Goal: Transaction & Acquisition: Purchase product/service

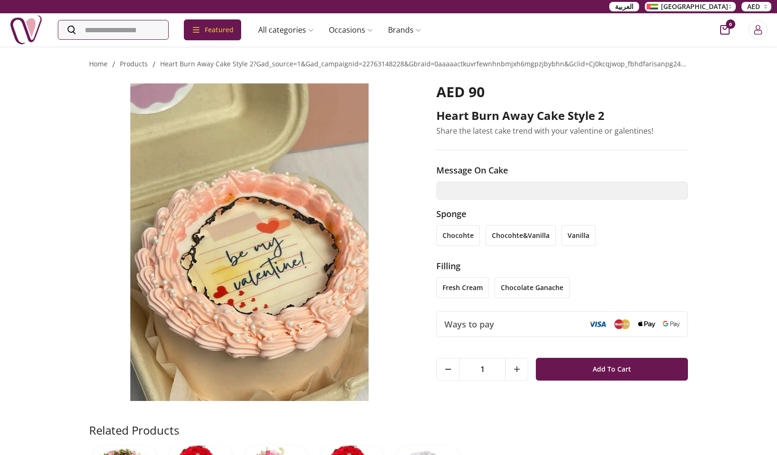
scroll to position [0, 0]
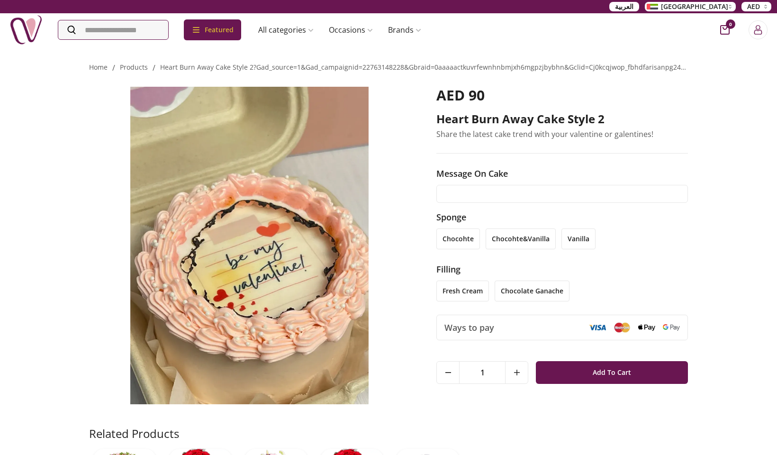
click at [543, 197] on input "text" at bounding box center [561, 194] width 251 height 18
click at [478, 192] on input "text" at bounding box center [561, 194] width 251 height 18
type input "**********"
click at [456, 233] on li "chocohte" at bounding box center [458, 238] width 44 height 21
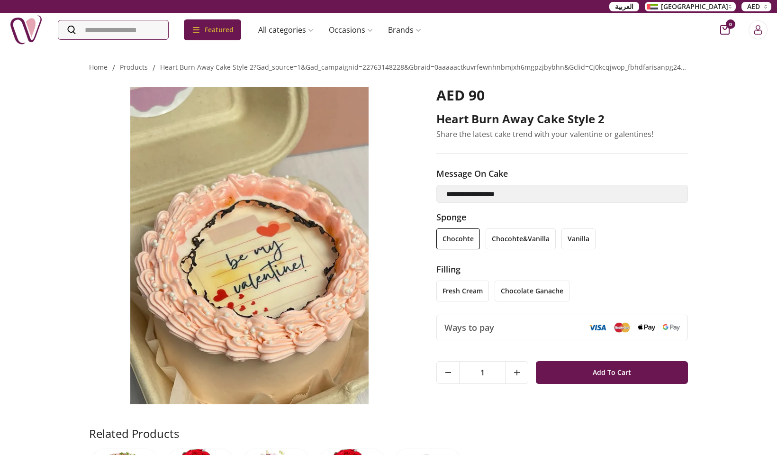
click at [520, 293] on li "chocolate ganache" at bounding box center [531, 290] width 75 height 21
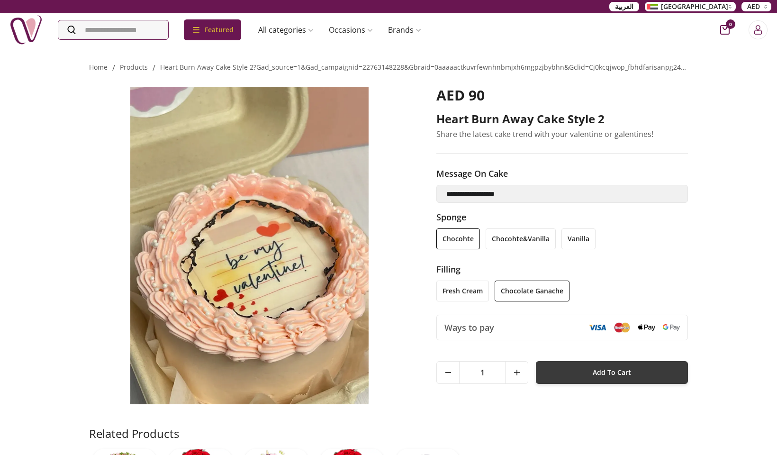
click at [564, 374] on button "Add To Cart" at bounding box center [612, 372] width 152 height 23
click at [136, 68] on link "products" at bounding box center [134, 67] width 28 height 9
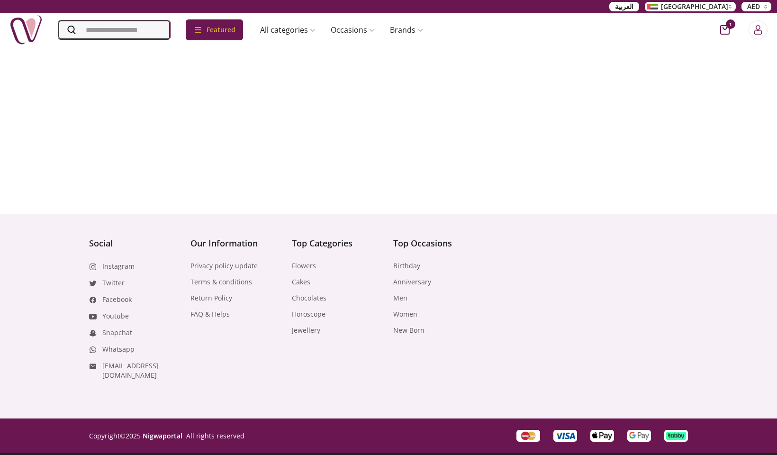
click at [118, 29] on input "Search" at bounding box center [114, 29] width 112 height 19
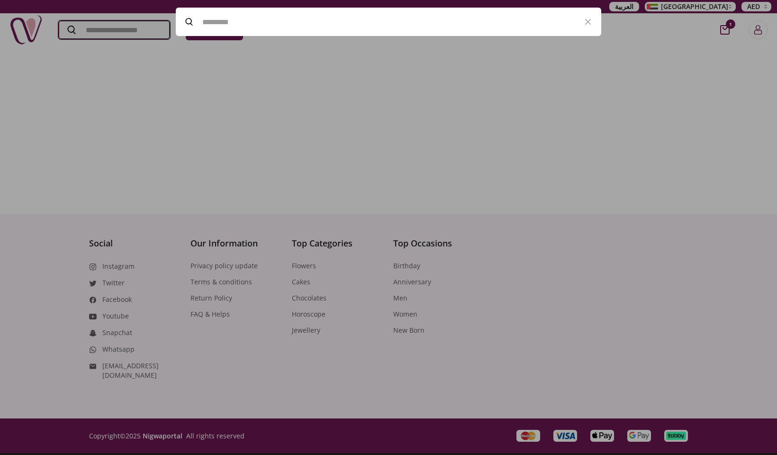
click at [138, 31] on input "Search" at bounding box center [114, 29] width 112 height 19
click at [142, 29] on input "Search" at bounding box center [114, 29] width 112 height 19
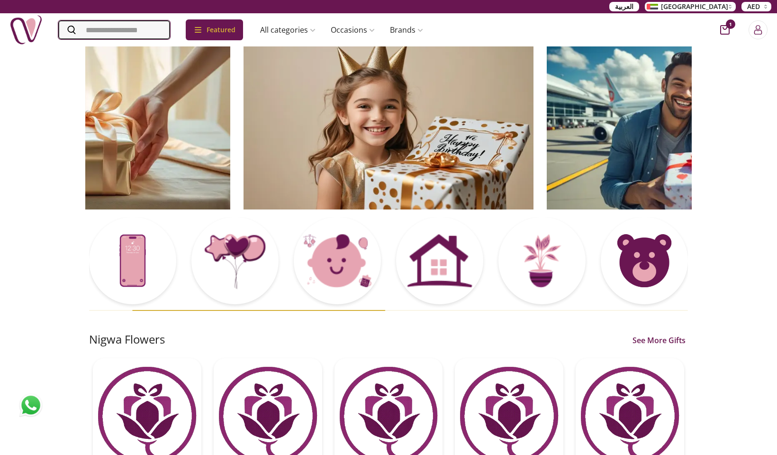
click at [129, 36] on input "Search" at bounding box center [114, 29] width 112 height 19
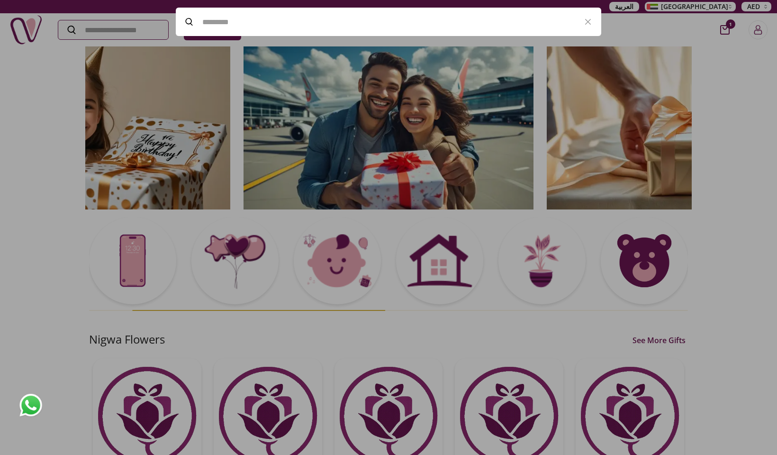
click at [90, 70] on div at bounding box center [388, 227] width 777 height 455
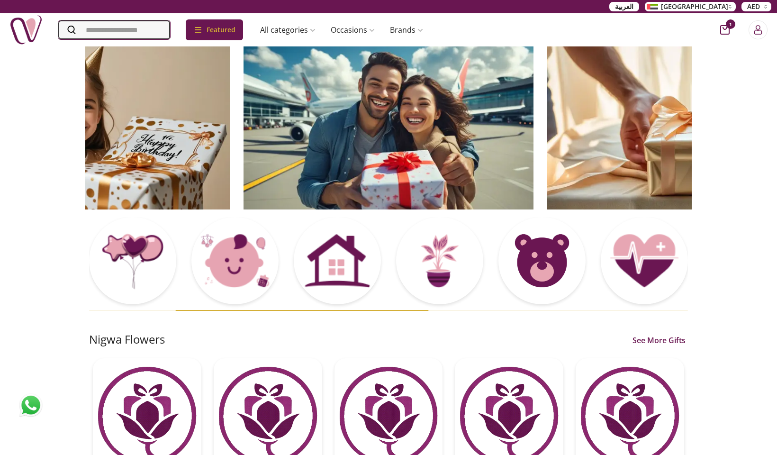
click at [105, 30] on input "Search" at bounding box center [114, 29] width 112 height 19
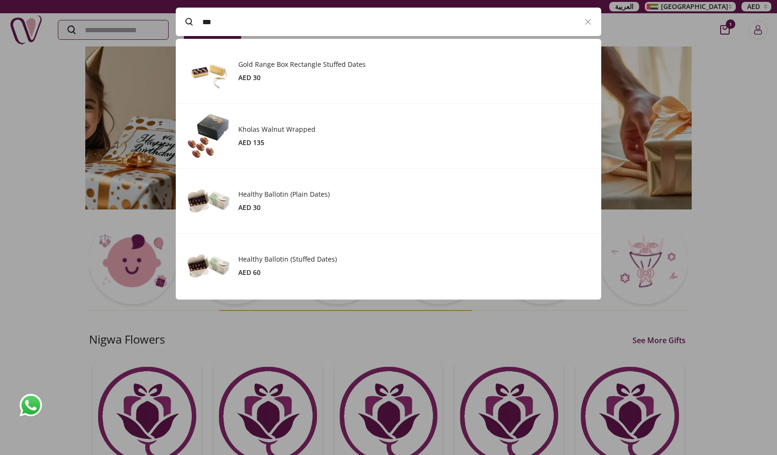
scroll to position [260, 425]
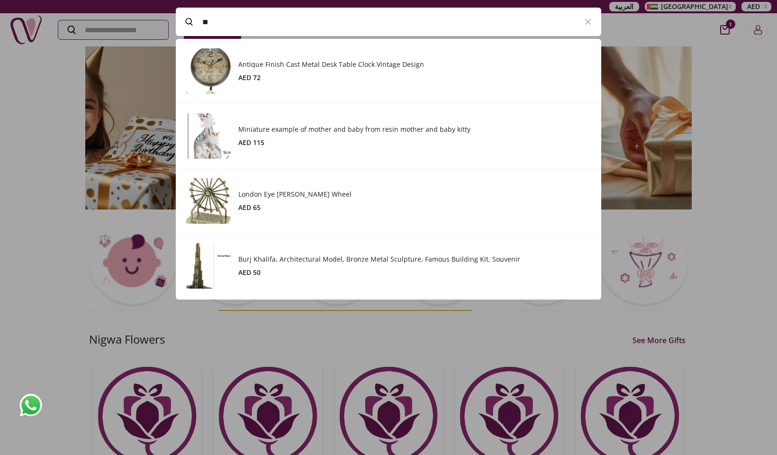
type input "*"
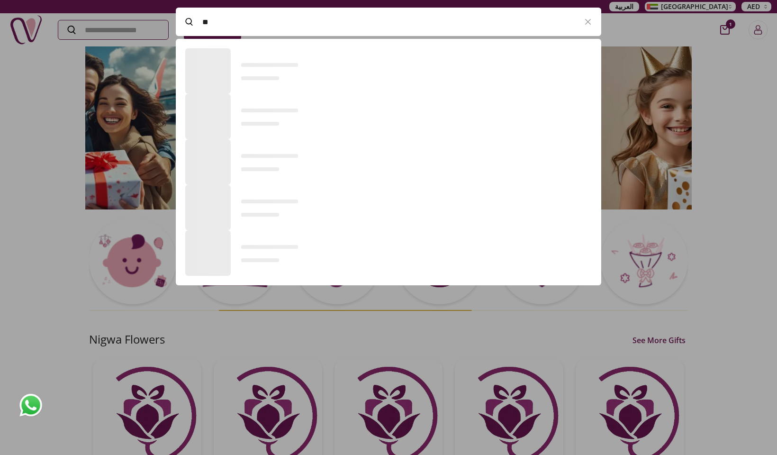
scroll to position [0, 0]
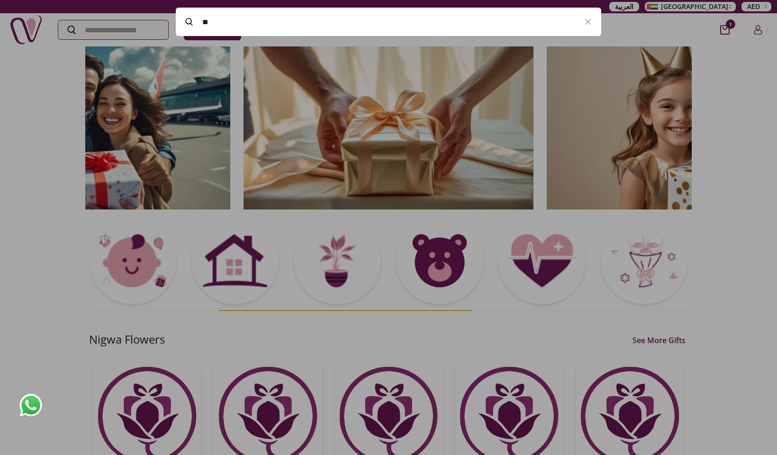
type input "*"
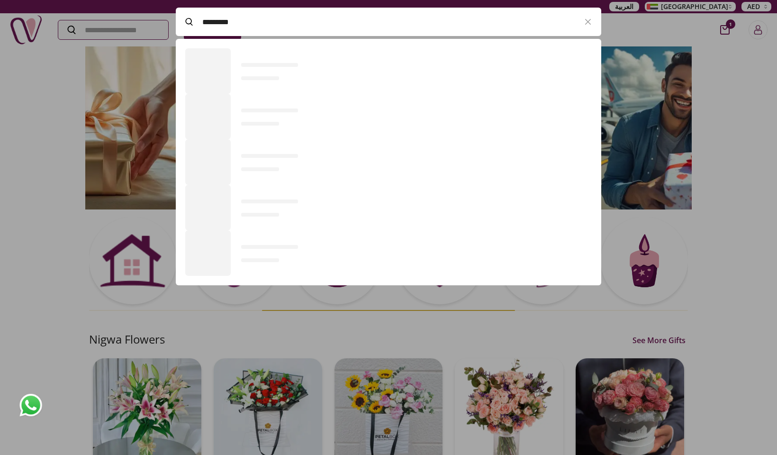
scroll to position [64, 425]
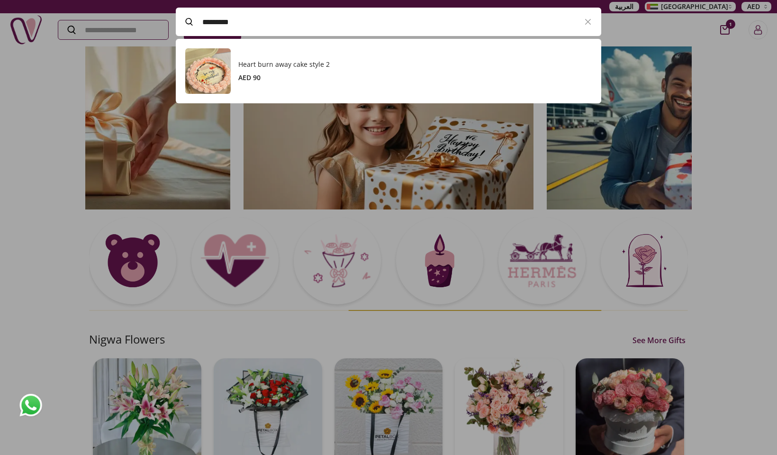
type input "*********"
click at [213, 72] on img at bounding box center [207, 70] width 45 height 45
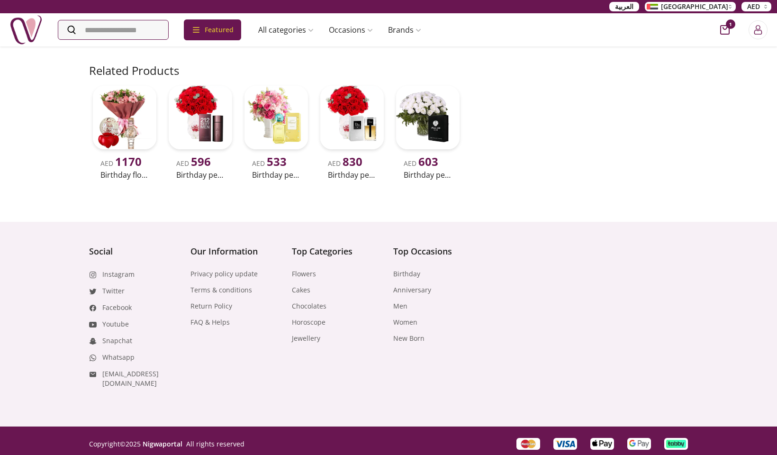
scroll to position [361, 0]
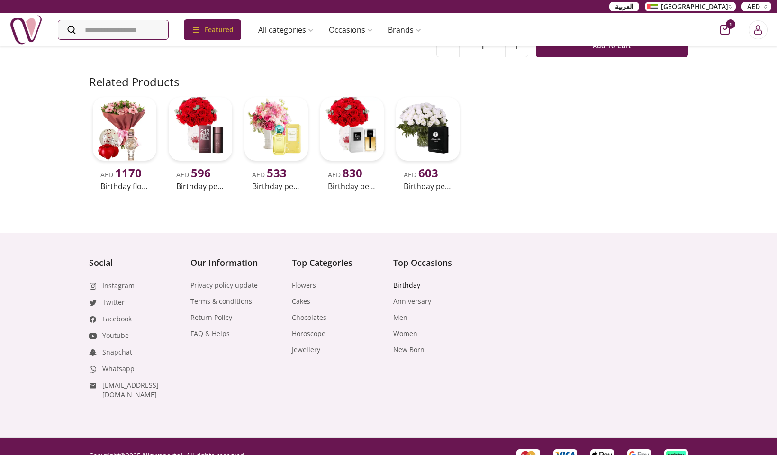
click at [398, 285] on link "Birthday" at bounding box center [406, 284] width 27 height 9
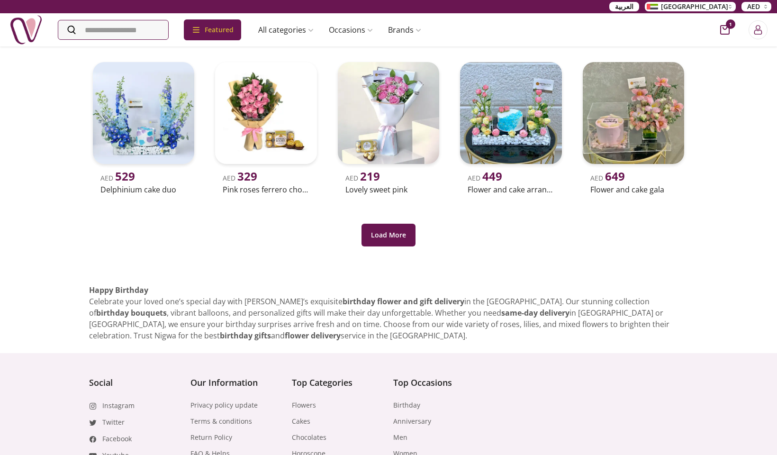
scroll to position [277, 0]
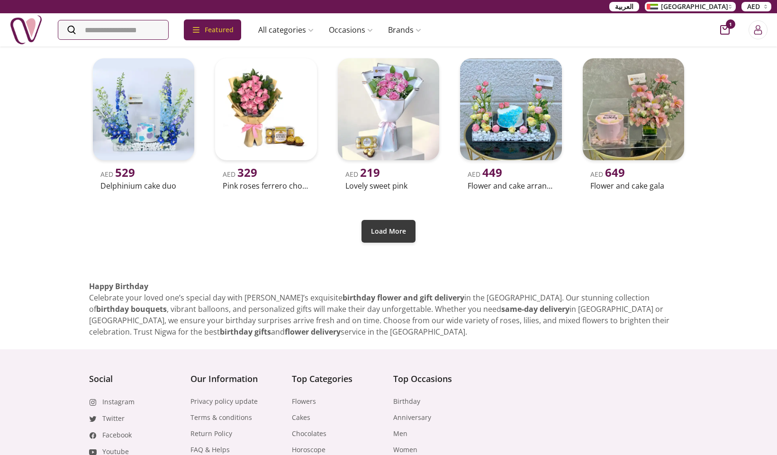
click at [392, 232] on button "Load More" at bounding box center [388, 231] width 54 height 23
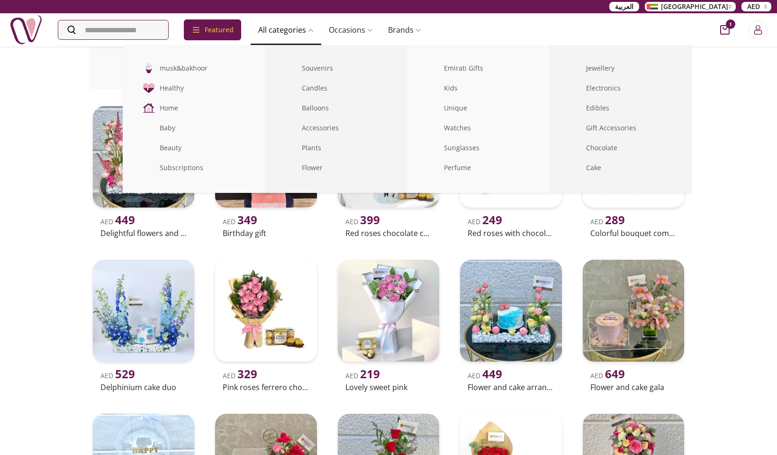
scroll to position [51, 0]
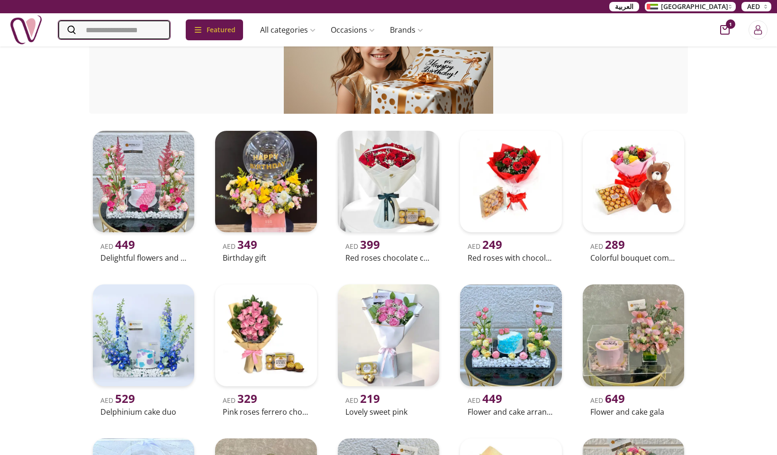
click at [143, 29] on input "Search" at bounding box center [114, 29] width 112 height 19
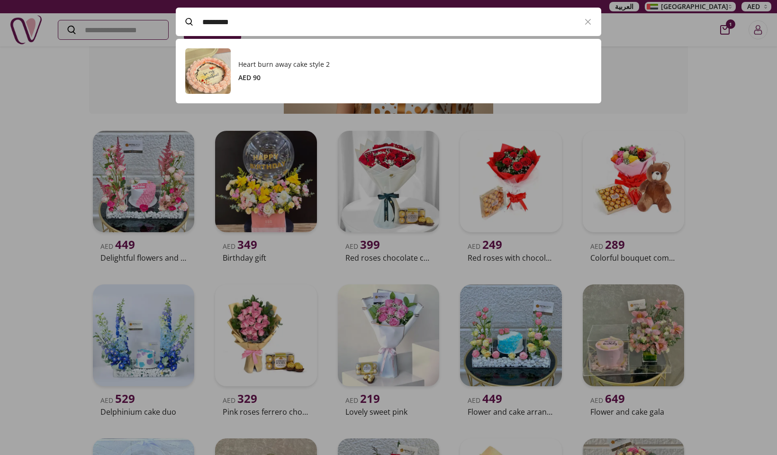
click at [252, 65] on h3 "Heart burn away cake style 2" at bounding box center [414, 64] width 353 height 9
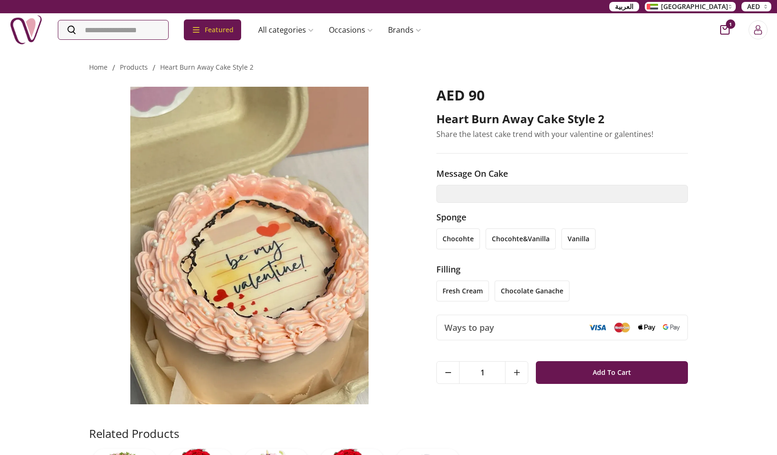
click at [281, 230] on img at bounding box center [249, 245] width 321 height 317
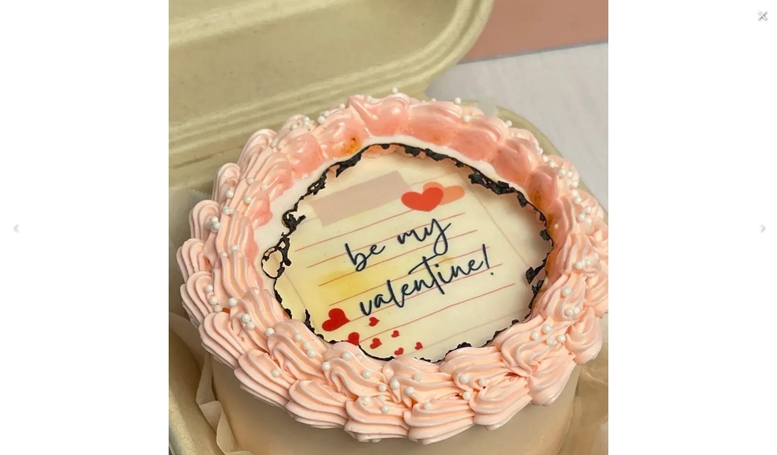
click at [763, 14] on icon "Close" at bounding box center [761, 15] width 9 height 9
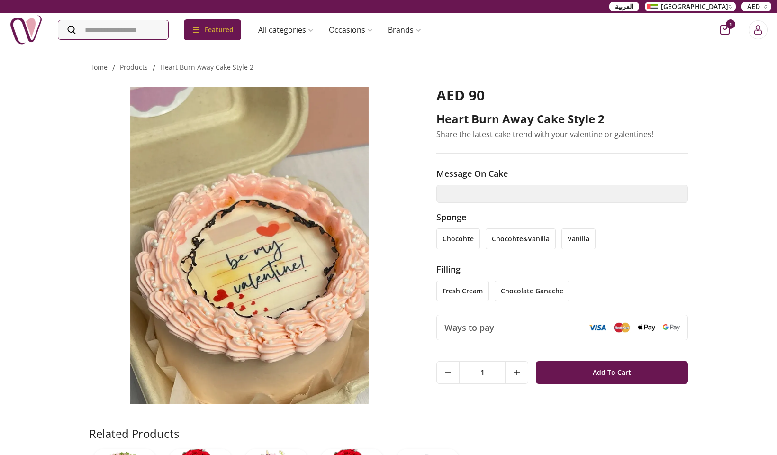
click at [725, 28] on icon "cart-button" at bounding box center [724, 29] width 9 height 9
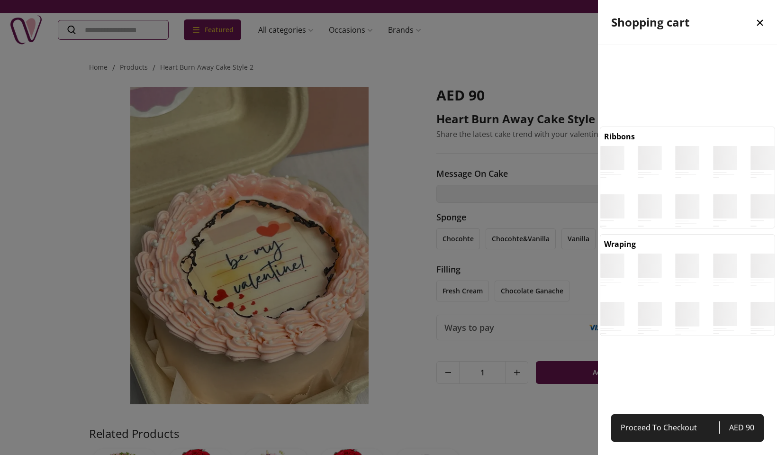
scroll to position [4, 4]
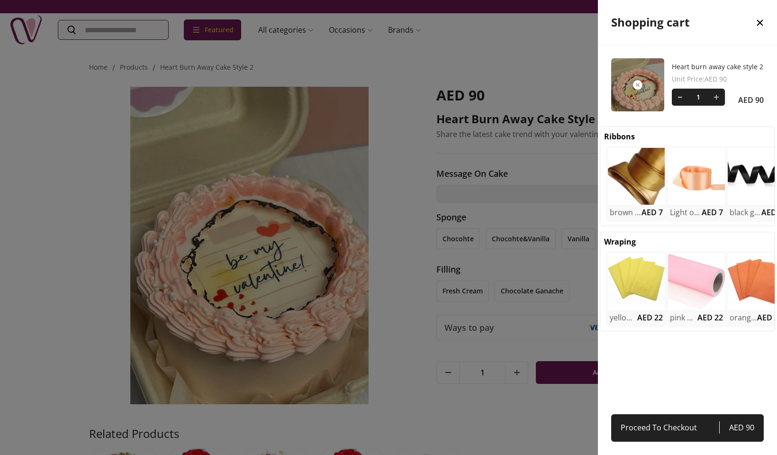
click at [646, 96] on div at bounding box center [637, 84] width 53 height 53
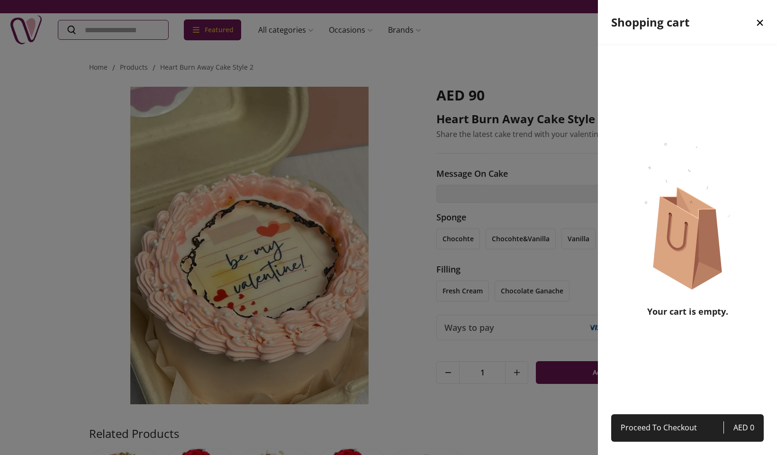
click at [646, 96] on div "Shopping cart Your cart is empty. Proceed To Checkout AED 0" at bounding box center [687, 227] width 179 height 455
click at [760, 24] on icon "close" at bounding box center [759, 22] width 11 height 11
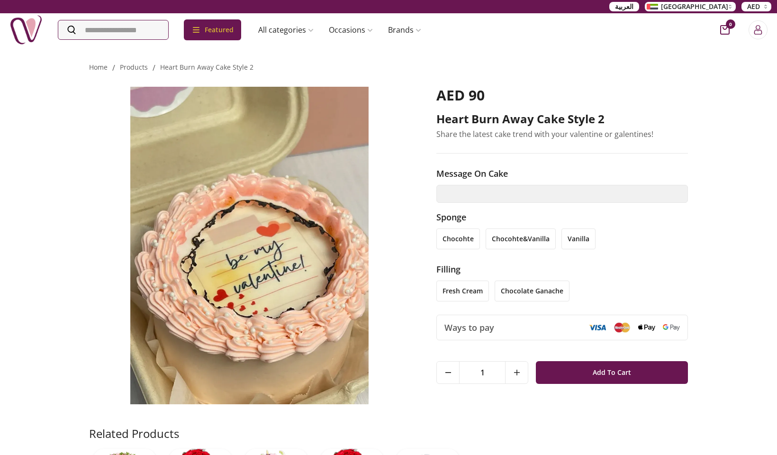
click at [301, 256] on img at bounding box center [249, 245] width 321 height 317
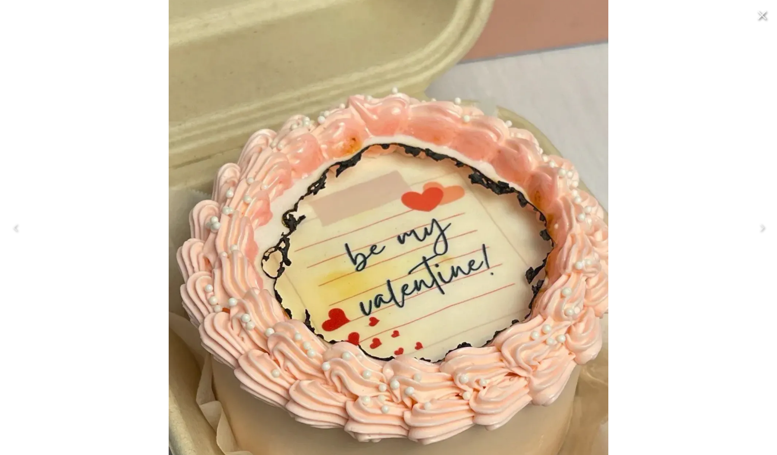
click at [762, 17] on icon "Close" at bounding box center [761, 15] width 9 height 9
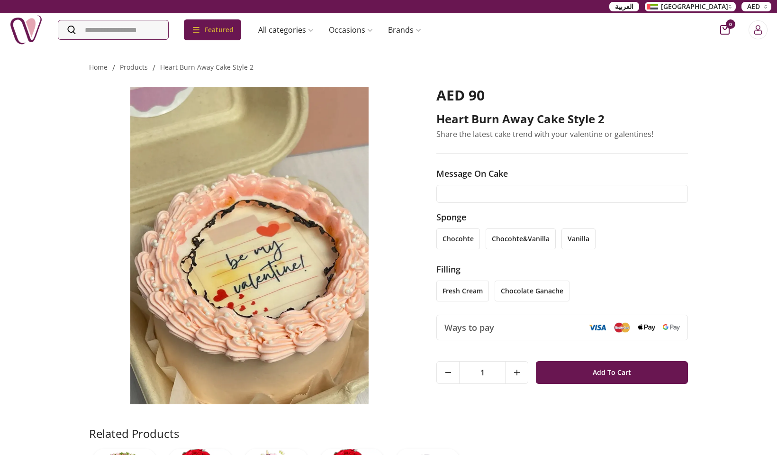
click at [485, 195] on input "text" at bounding box center [561, 194] width 251 height 18
type input "**********"
click at [457, 229] on li "chocohte" at bounding box center [458, 238] width 44 height 21
click at [510, 240] on li "chocohte&vanilla" at bounding box center [520, 238] width 70 height 21
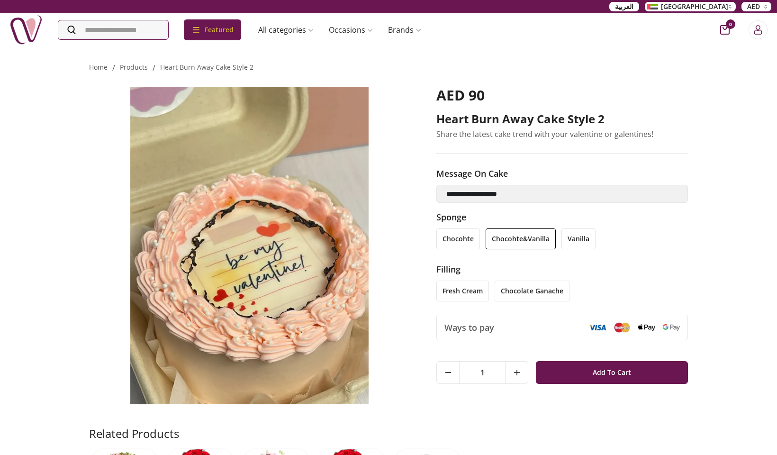
click at [510, 295] on li "chocolate ganache" at bounding box center [531, 290] width 75 height 21
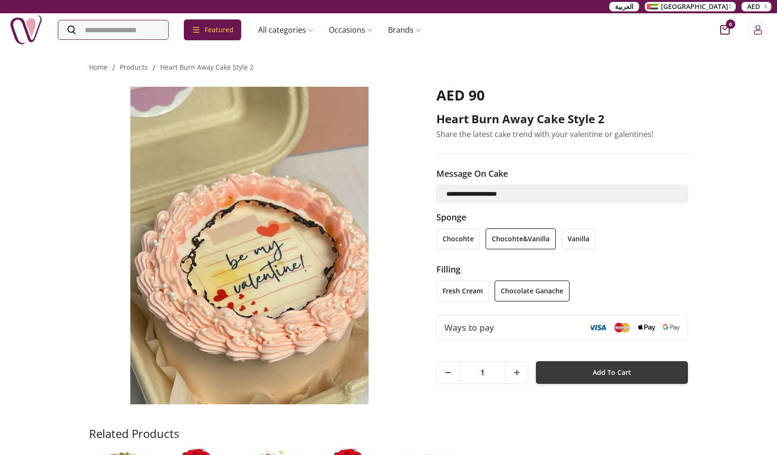
click at [572, 376] on button "Add To Cart" at bounding box center [612, 372] width 152 height 23
click at [728, 34] on icon "cart-button" at bounding box center [724, 29] width 9 height 9
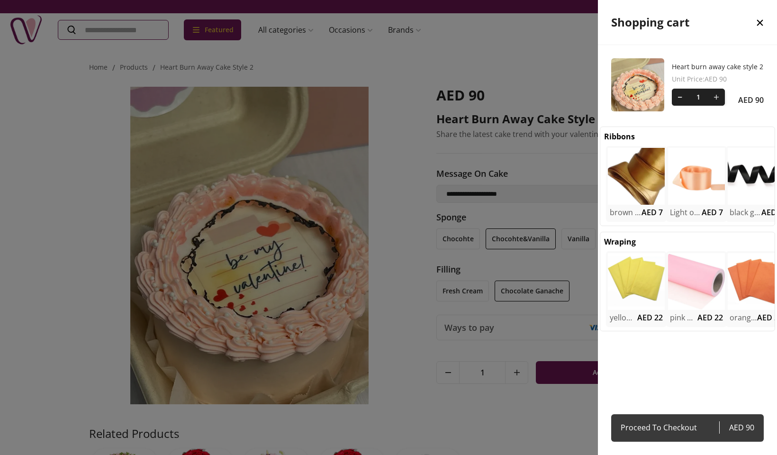
click at [645, 433] on span "Proceed To Checkout" at bounding box center [669, 427] width 98 height 13
select select "**********"
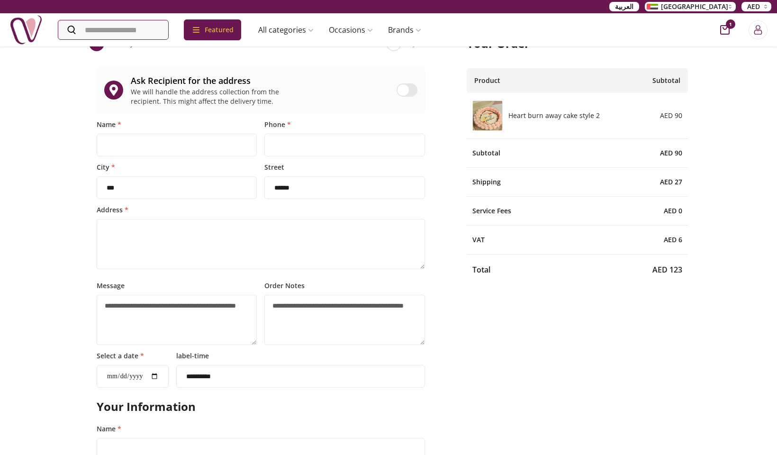
scroll to position [-3, 0]
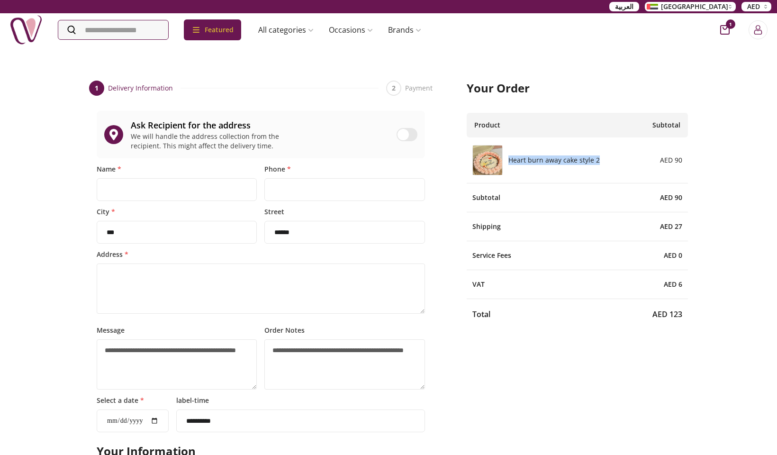
drag, startPoint x: 600, startPoint y: 161, endPoint x: 509, endPoint y: 163, distance: 91.9
click at [509, 163] on div "Heart burn away cake style 2 AED 90" at bounding box center [576, 160] width 221 height 46
copy h6 "Heart burn away cake style 2"
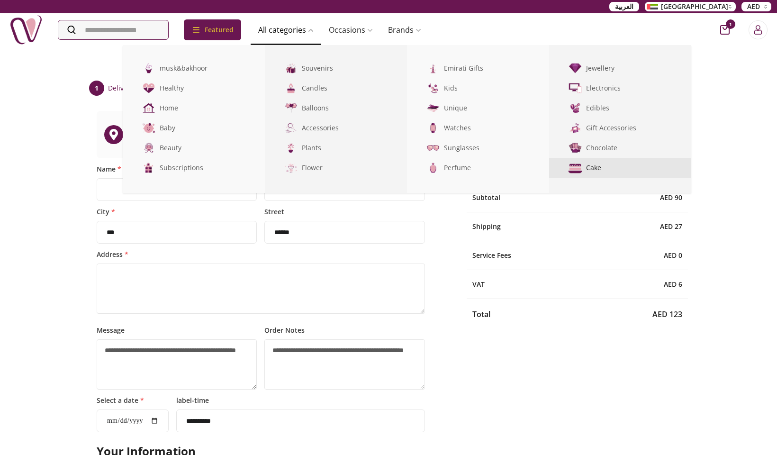
click at [603, 174] on link "Cake" at bounding box center [620, 168] width 142 height 20
